Goal: Task Accomplishment & Management: Manage account settings

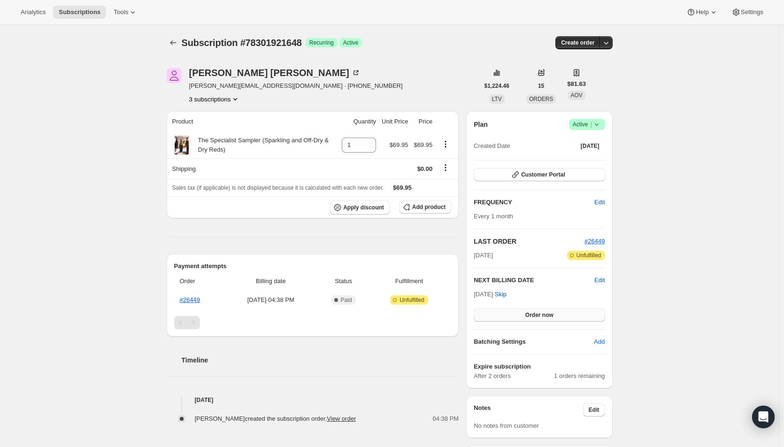
click at [532, 312] on span "Order now" at bounding box center [540, 315] width 28 height 8
click at [528, 313] on span "Click to confirm" at bounding box center [539, 315] width 43 height 8
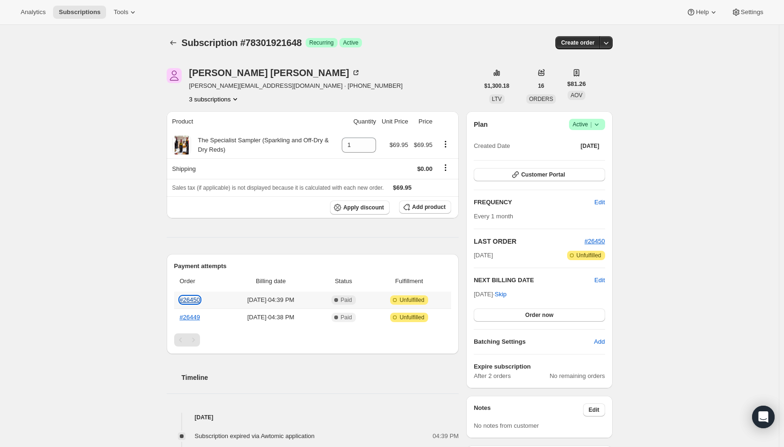
click at [194, 300] on link "#26450" at bounding box center [190, 299] width 20 height 7
